Goal: Transaction & Acquisition: Purchase product/service

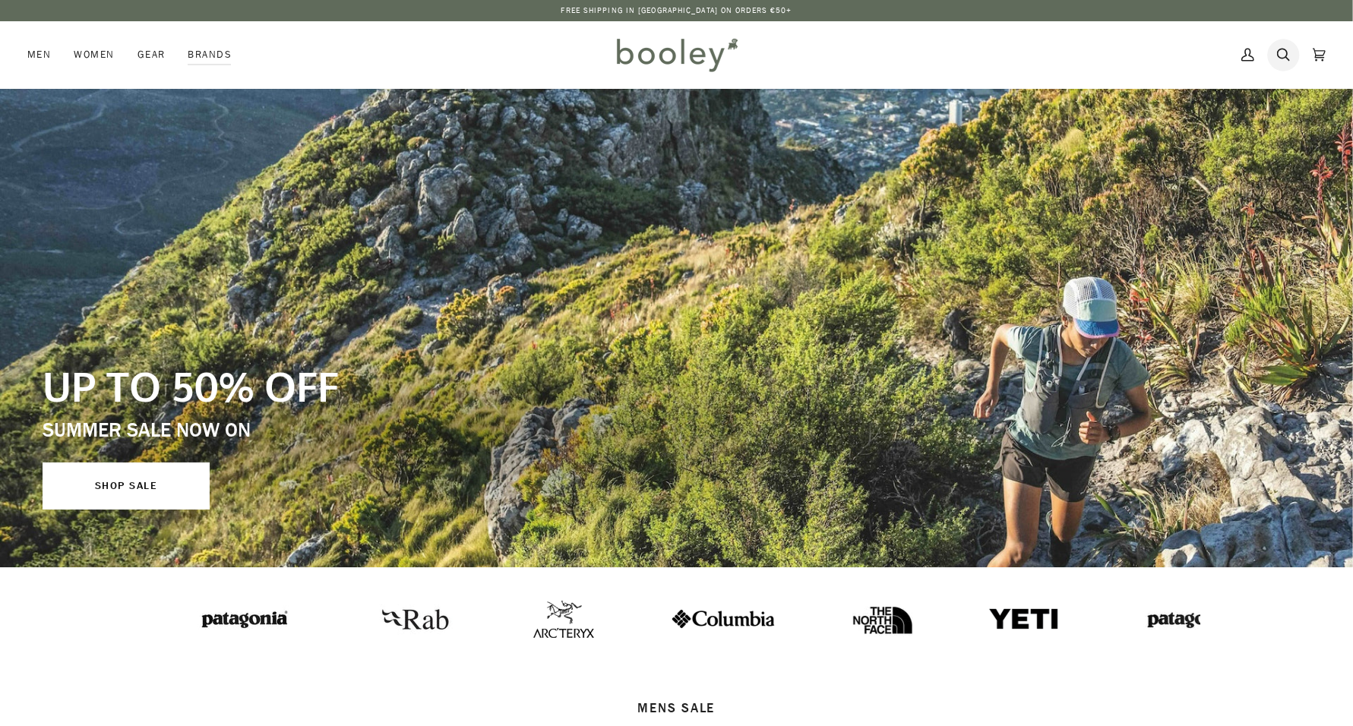
click at [1290, 57] on link "Search" at bounding box center [1283, 54] width 36 height 67
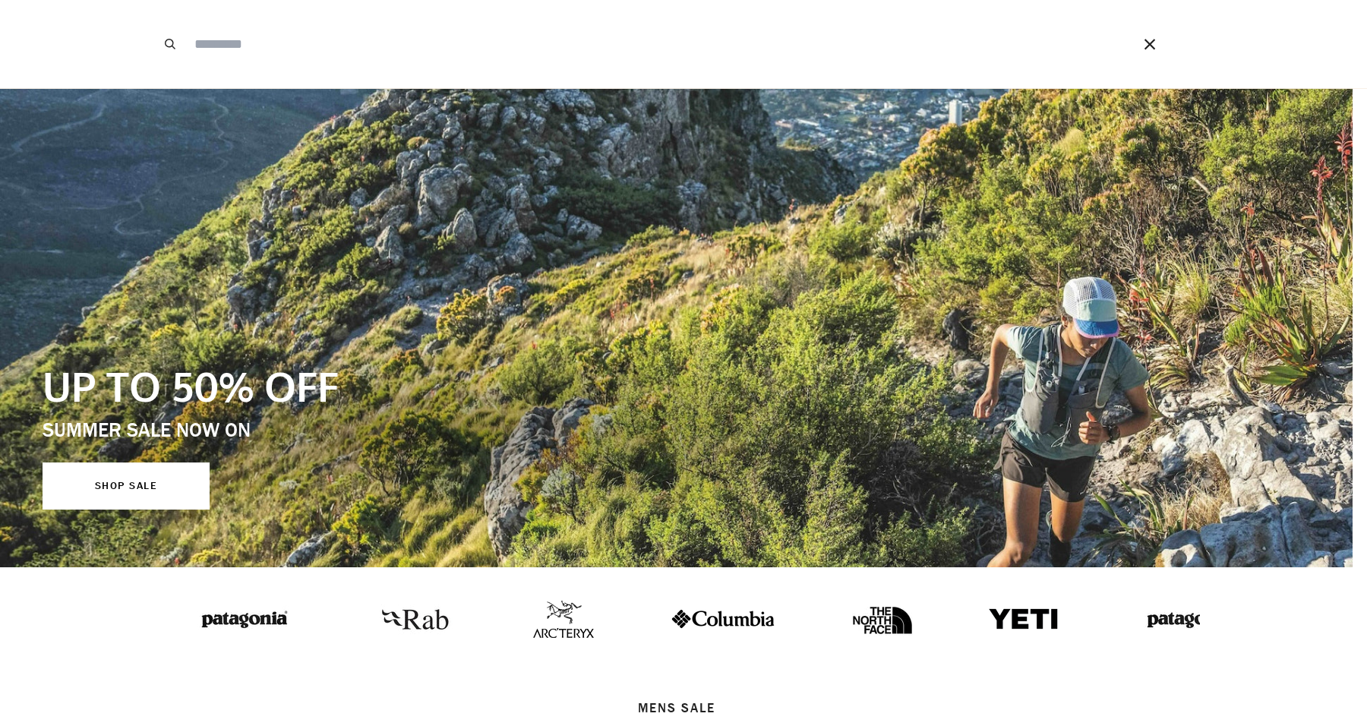
click at [889, 52] on input "Search our store" at bounding box center [641, 44] width 909 height 88
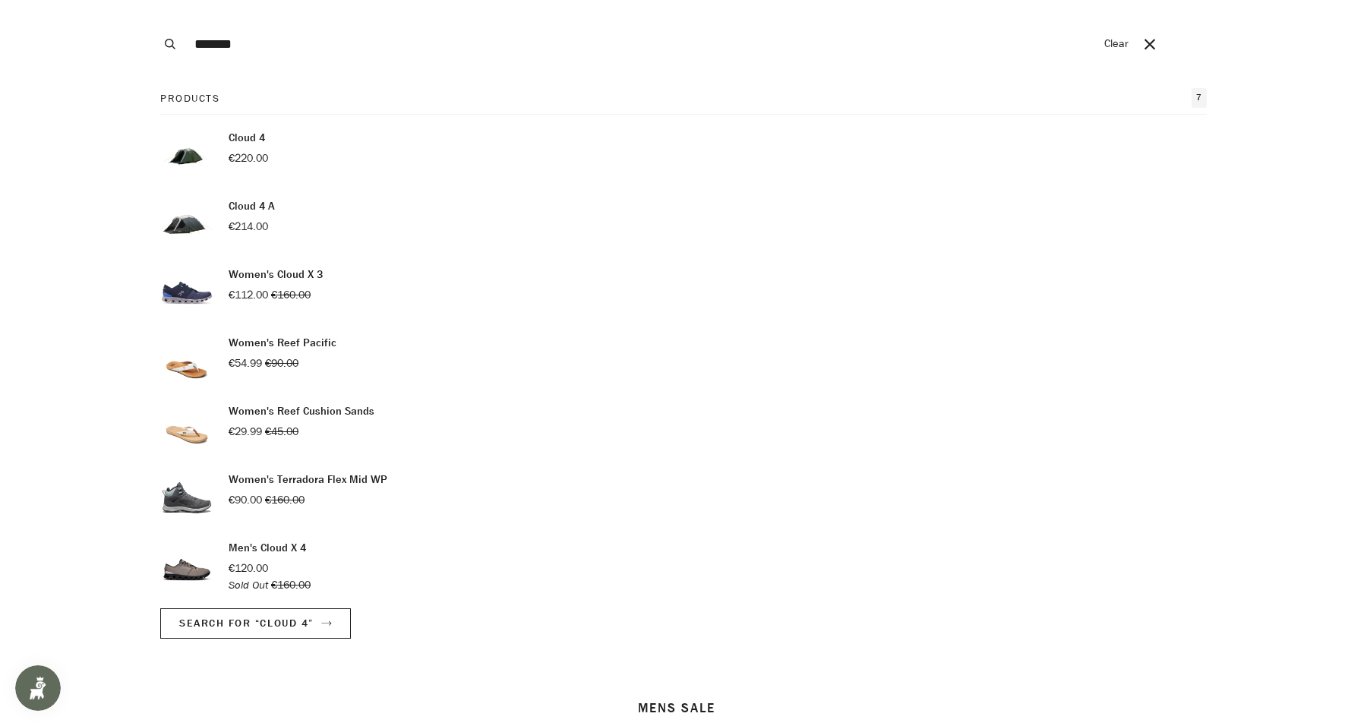
type input "*******"
click at [267, 203] on p "Cloud 4 A" at bounding box center [252, 206] width 46 height 17
